Goal: Check status: Check status

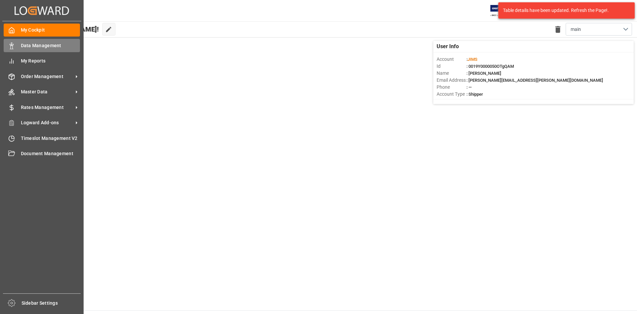
click at [41, 46] on span "Data Management" at bounding box center [50, 45] width 59 height 7
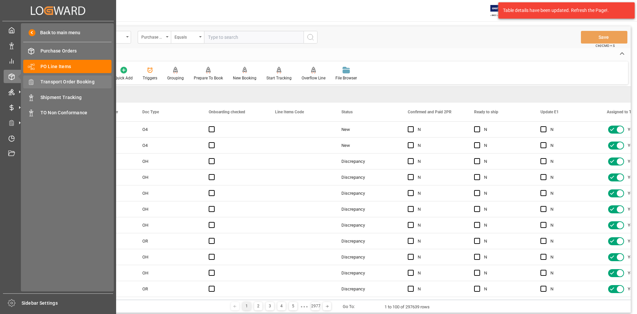
click at [55, 80] on span "Transport Order Booking" at bounding box center [75, 81] width 71 height 7
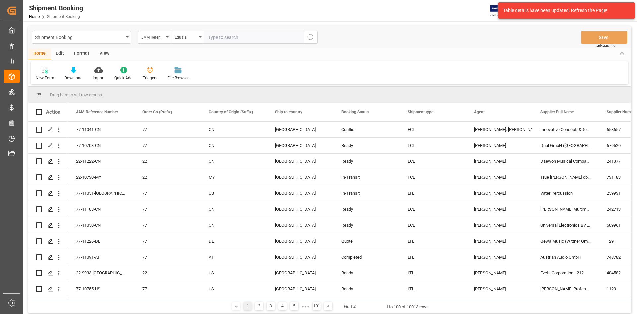
click at [228, 36] on input "text" at bounding box center [254, 37] width 100 height 13
paste input "77-11095-RO"
type input "77-11095-RO"
click at [316, 38] on button "search button" at bounding box center [311, 37] width 14 height 13
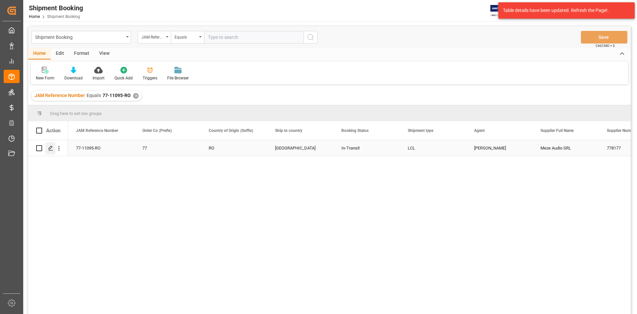
click at [51, 146] on icon "Press SPACE to select this row." at bounding box center [50, 147] width 5 height 5
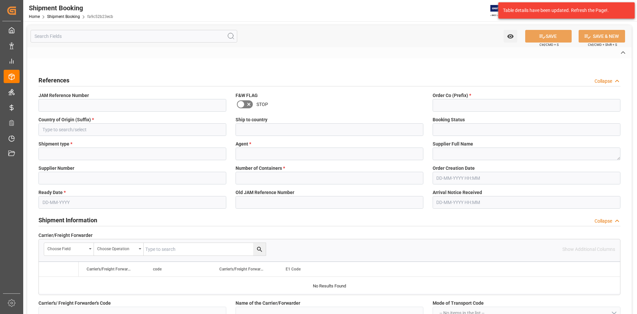
type input "E"
type input "DSV"
type input "M"
type input "undefined-undefined"
type input "BUH0053324"
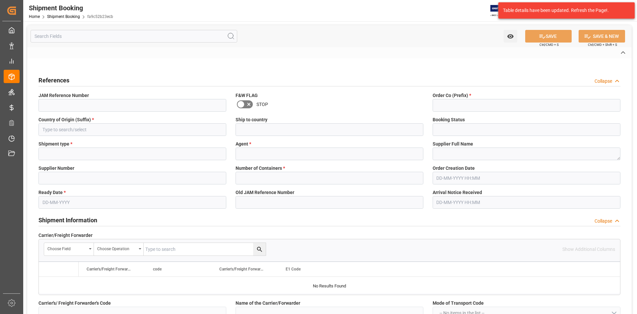
type input "MZD05072"
type input "8"
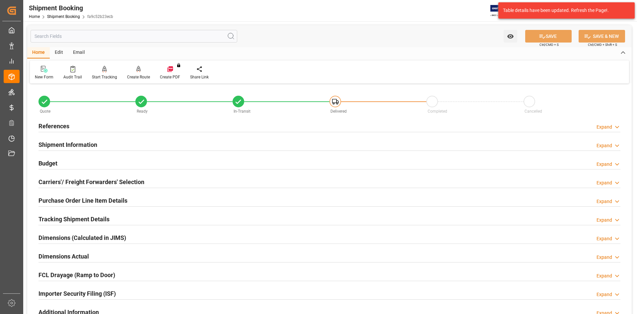
click at [63, 142] on h2 "Shipment Information" at bounding box center [67, 144] width 59 height 9
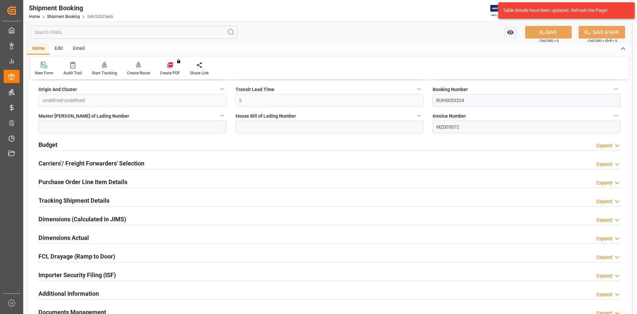
scroll to position [299, 0]
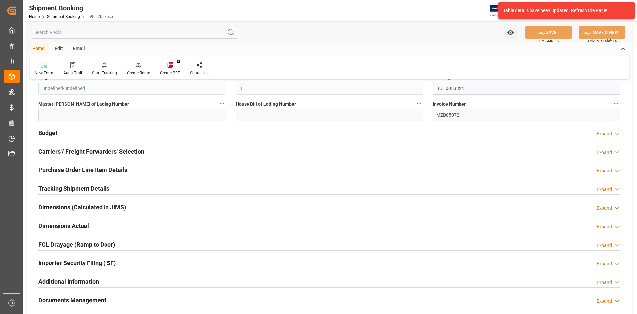
click at [68, 148] on h2 "Carriers'/ Freight Forwarders' Selection" at bounding box center [91, 151] width 106 height 9
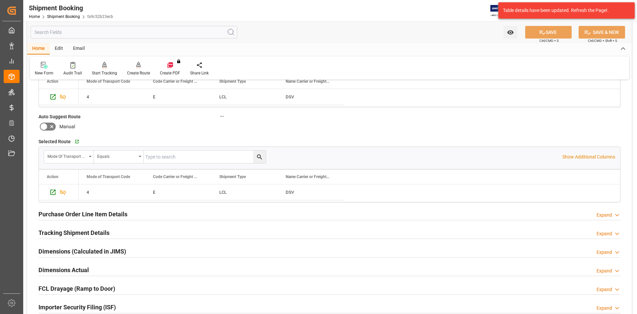
scroll to position [431, 0]
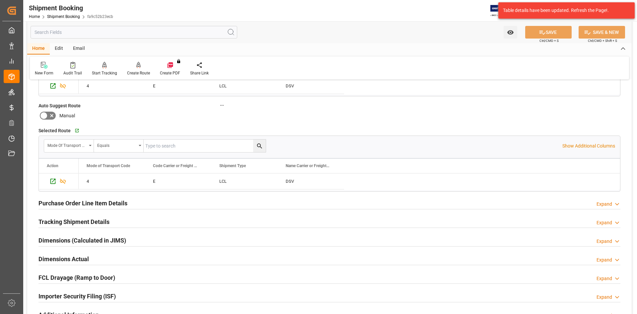
click at [72, 222] on h2 "Tracking Shipment Details" at bounding box center [73, 221] width 71 height 9
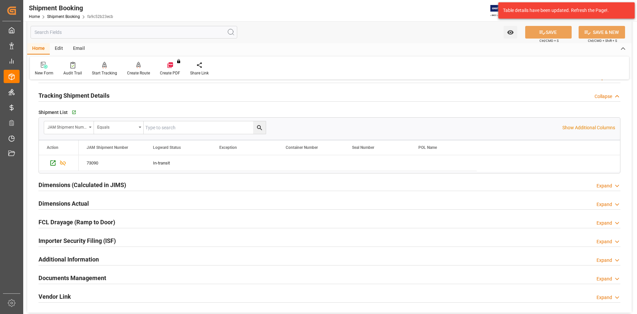
scroll to position [597, 0]
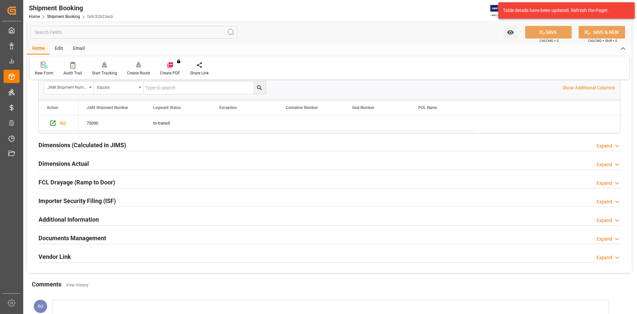
click at [60, 238] on h2 "Documents Management" at bounding box center [72, 237] width 68 height 9
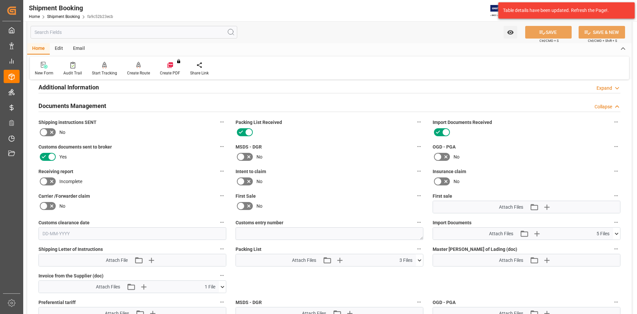
scroll to position [730, 0]
click at [619, 231] on icon at bounding box center [616, 232] width 7 height 7
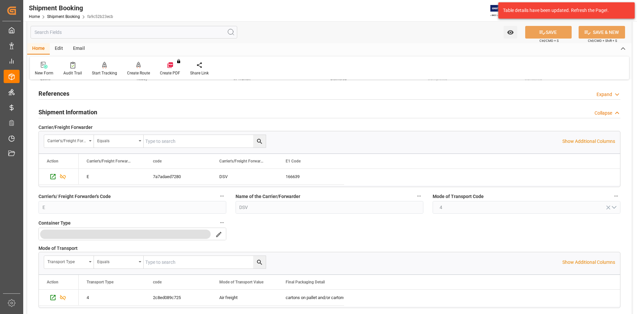
scroll to position [0, 0]
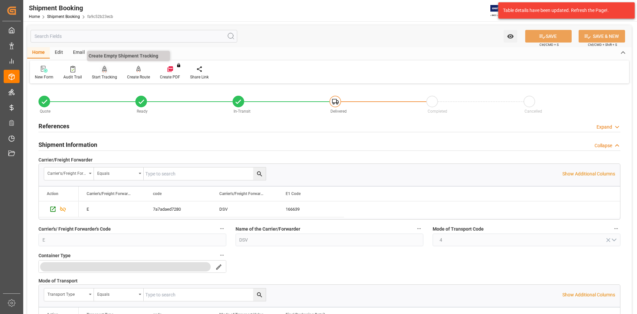
click at [101, 74] on div "Start Tracking" at bounding box center [104, 72] width 35 height 15
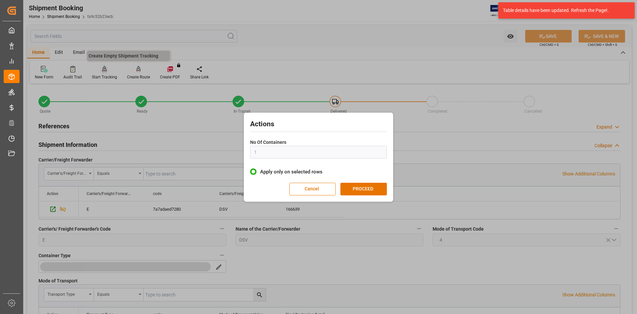
type input "1"
click at [314, 184] on button "Cancel" at bounding box center [312, 188] width 46 height 13
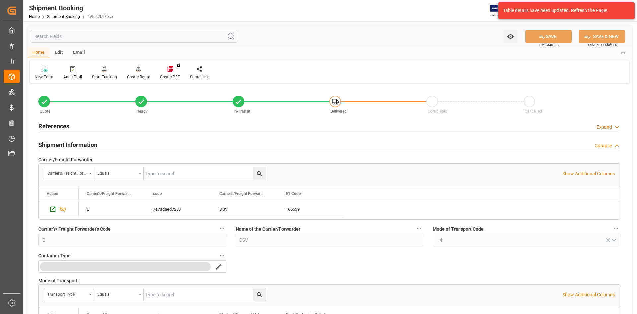
click at [615, 125] on icon at bounding box center [617, 126] width 7 height 7
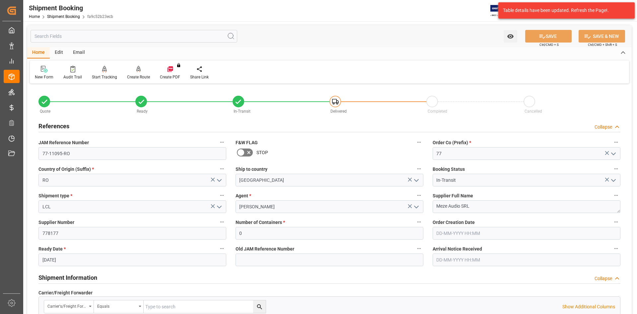
click at [618, 127] on icon at bounding box center [617, 126] width 7 height 7
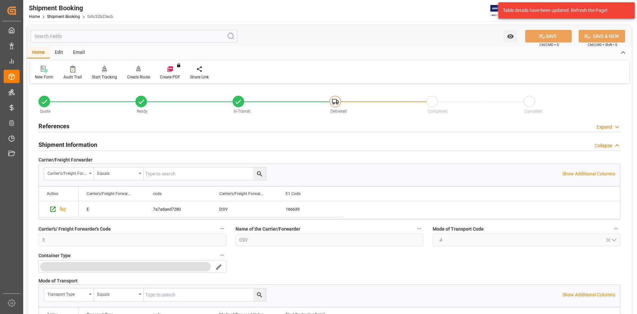
click at [618, 143] on icon at bounding box center [617, 145] width 7 height 7
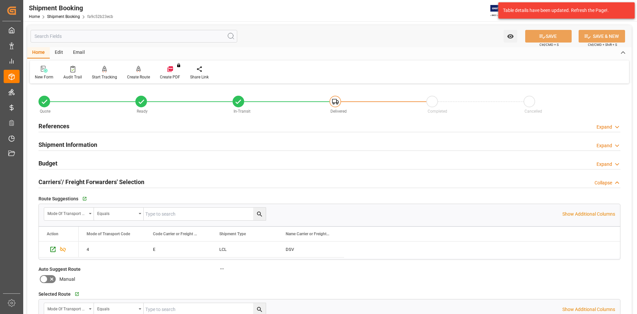
click at [614, 163] on icon at bounding box center [617, 164] width 7 height 7
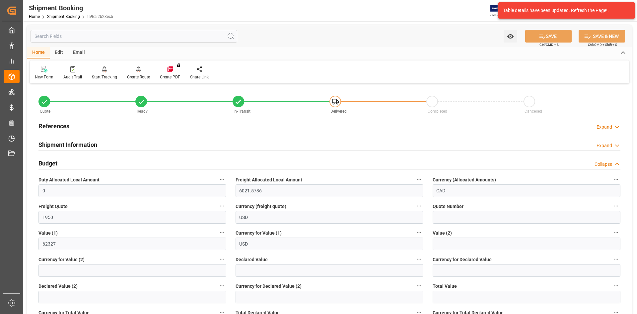
click at [614, 163] on icon at bounding box center [617, 164] width 7 height 7
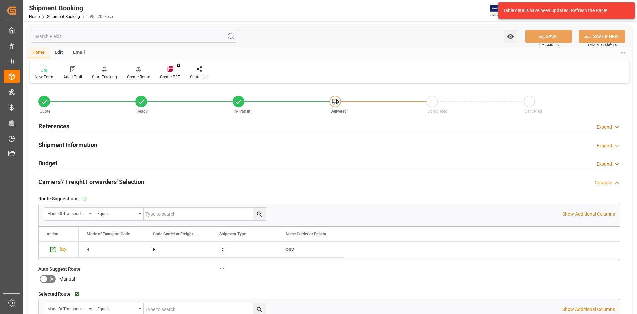
click at [615, 180] on icon at bounding box center [617, 182] width 7 height 7
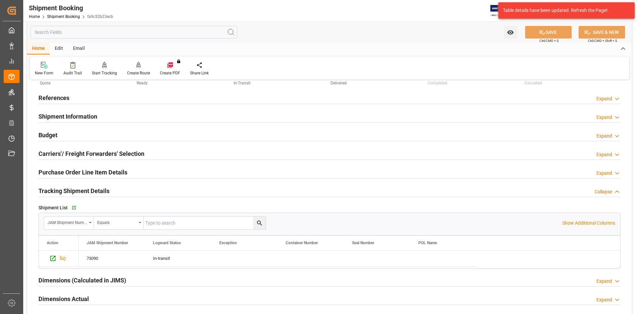
scroll to position [66, 0]
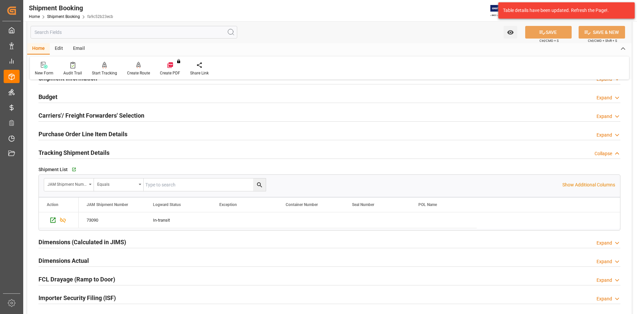
click at [615, 152] on icon at bounding box center [617, 153] width 7 height 7
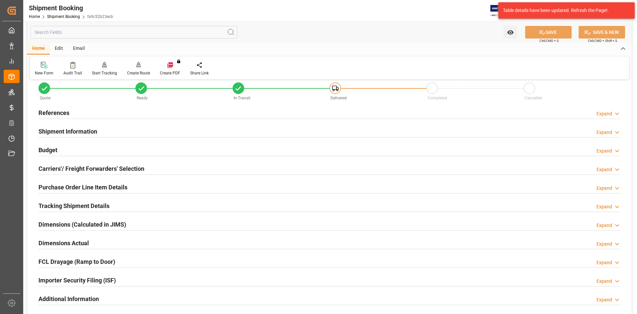
scroll to position [0, 0]
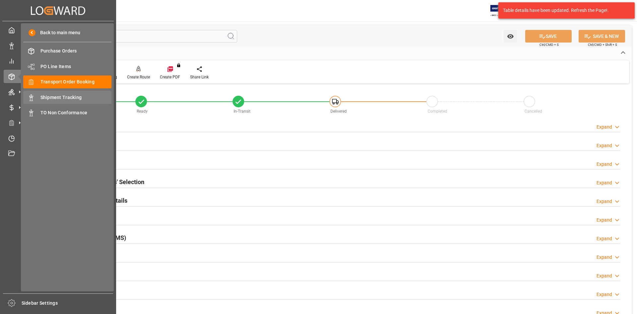
click at [69, 96] on span "Shipment Tracking" at bounding box center [75, 97] width 71 height 7
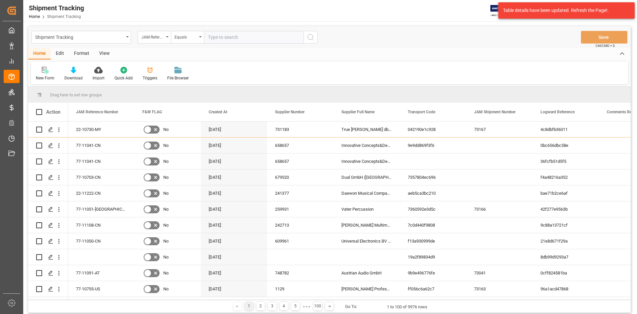
click at [219, 36] on input "text" at bounding box center [254, 37] width 100 height 13
type input "77-11095-RO"
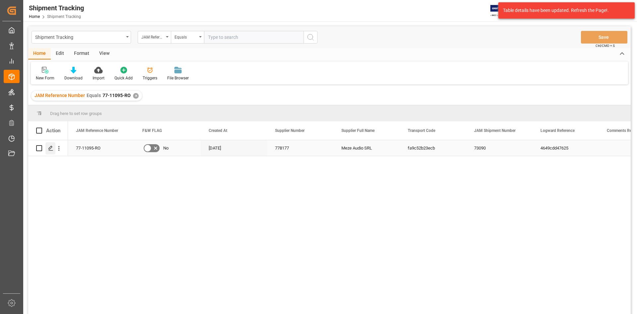
click at [53, 147] on icon "Press SPACE to select this row." at bounding box center [50, 147] width 5 height 5
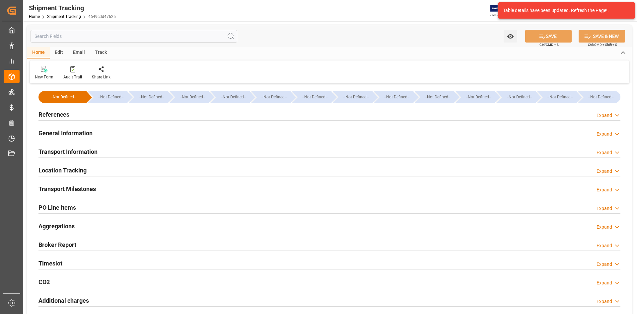
type input "62327"
type input "[DATE] 00:00"
click at [618, 150] on icon at bounding box center [617, 152] width 7 height 7
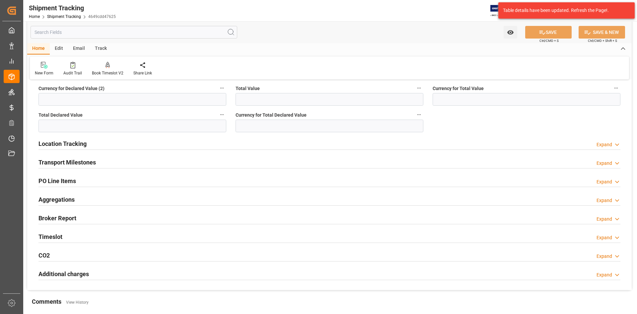
click at [66, 142] on h2 "Location Tracking" at bounding box center [62, 143] width 48 height 9
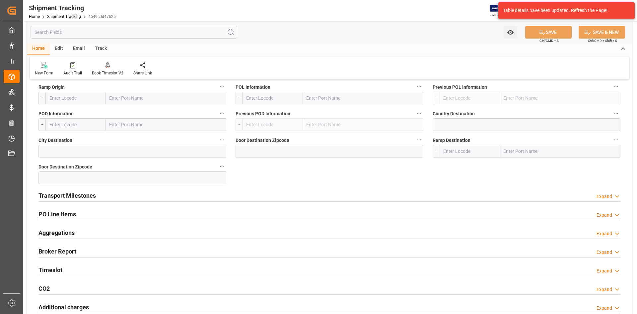
click at [617, 197] on polyline at bounding box center [616, 196] width 3 height 2
